Goal: Transaction & Acquisition: Purchase product/service

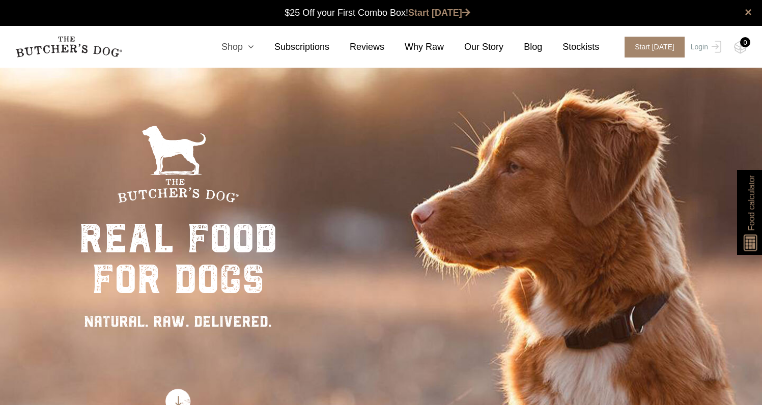
click at [254, 45] on icon at bounding box center [248, 46] width 11 height 9
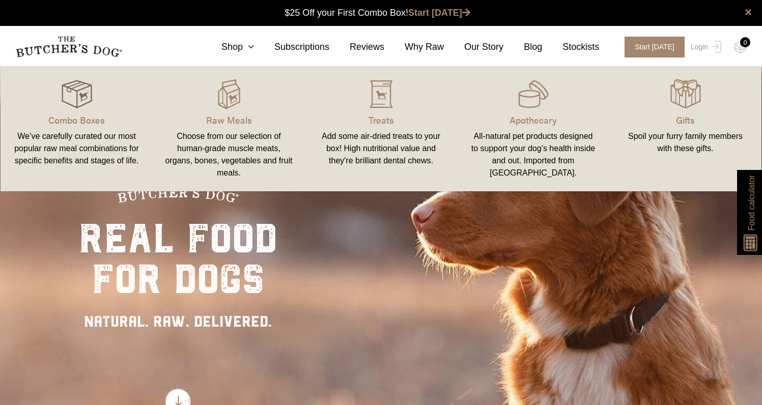
click at [84, 105] on img at bounding box center [77, 94] width 31 height 31
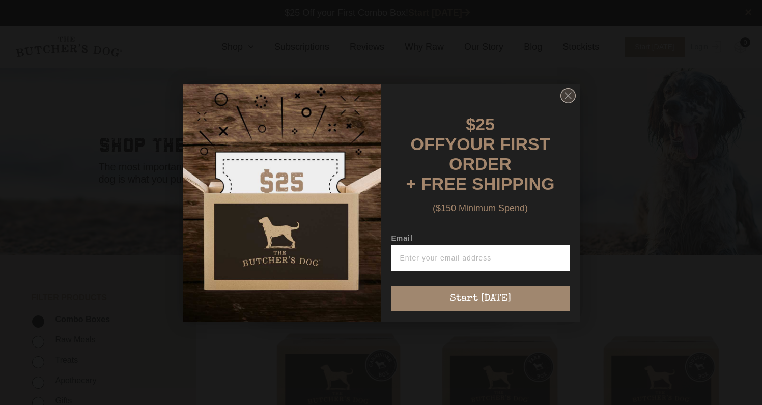
click at [571, 103] on circle "Close dialog" at bounding box center [568, 95] width 15 height 15
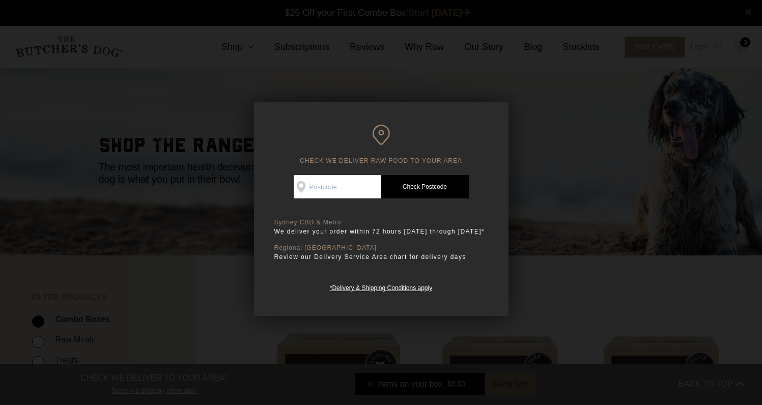
click at [336, 191] on input "Check Availability At" at bounding box center [338, 186] width 88 height 23
type input "2194"
click at [428, 197] on link "Check Postcode" at bounding box center [425, 186] width 88 height 23
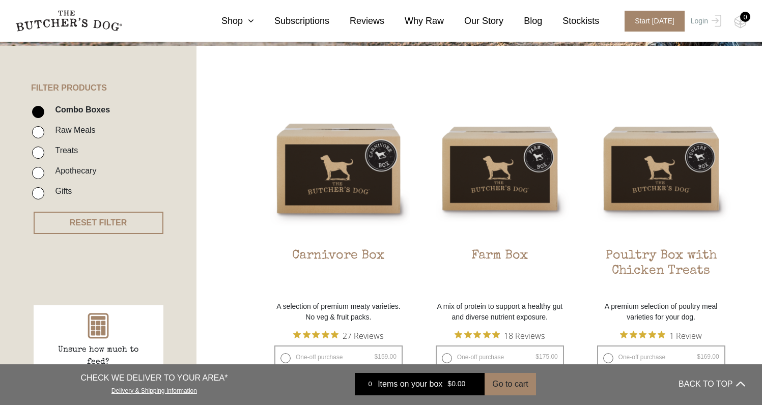
scroll to position [191, 0]
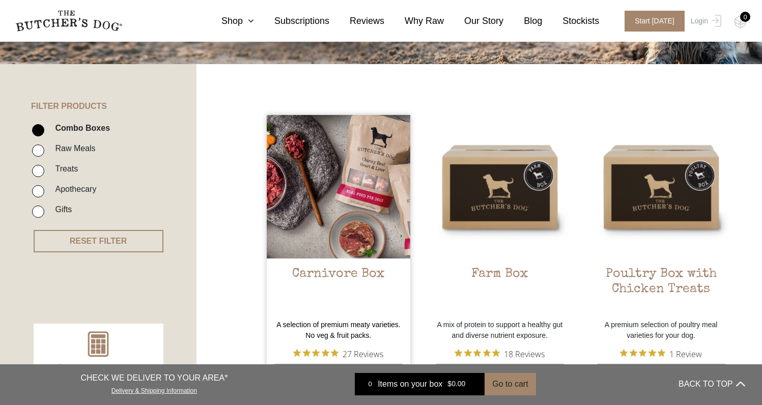
click at [340, 201] on img at bounding box center [339, 187] width 144 height 144
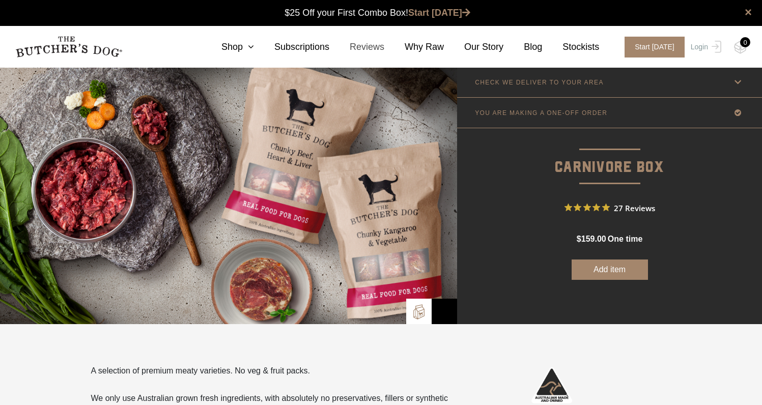
click at [334, 41] on link "Reviews" at bounding box center [357, 47] width 55 height 14
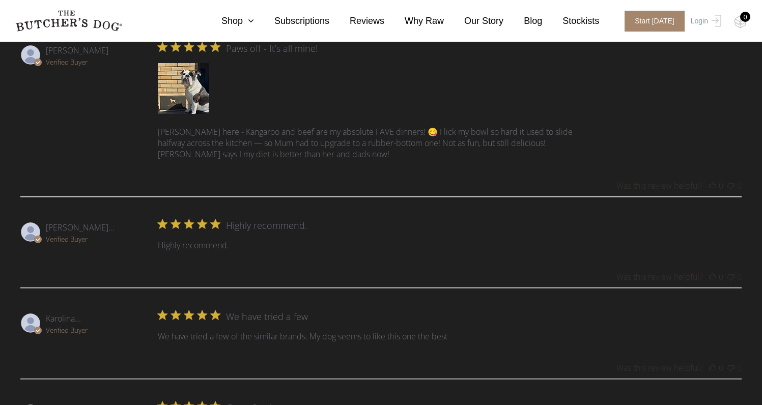
scroll to position [736, 0]
